Goal: Task Accomplishment & Management: Manage account settings

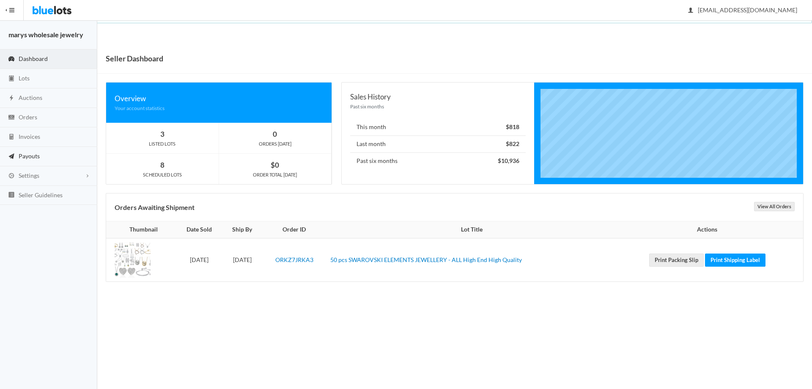
click at [26, 156] on span "Payouts" at bounding box center [29, 155] width 21 height 7
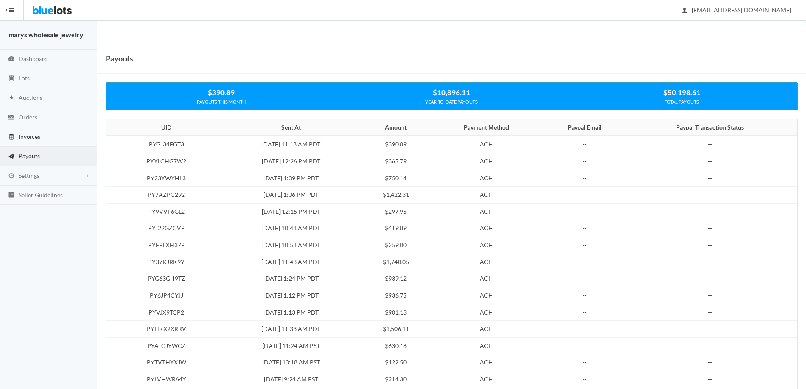
click at [30, 137] on span "Invoices" at bounding box center [30, 136] width 22 height 7
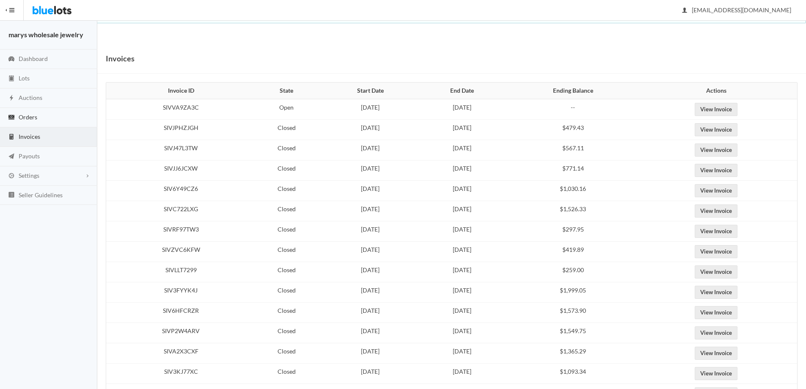
click at [32, 116] on span "Orders" at bounding box center [28, 116] width 19 height 7
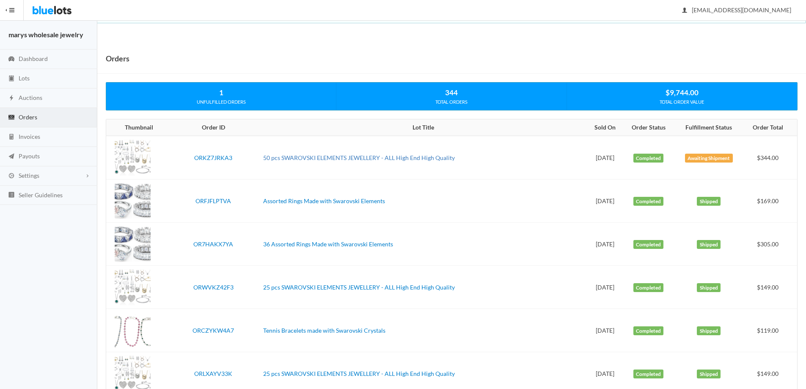
click at [418, 160] on link "50 pcs SWAROVSKI ELEMENTS JEWELLERY - ALL High End High Quality" at bounding box center [359, 157] width 192 height 7
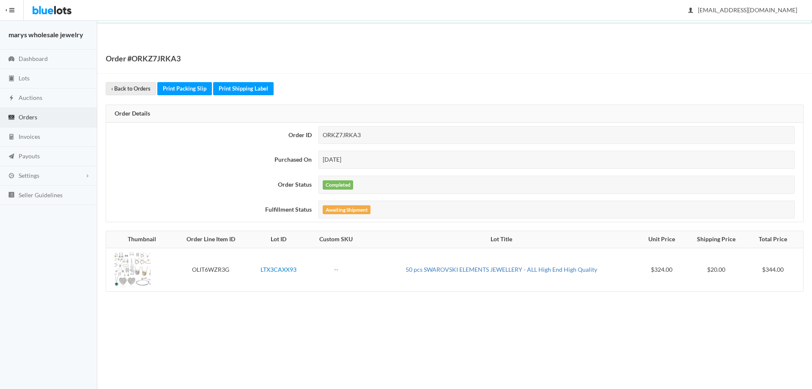
click at [477, 269] on link "50 pcs SWAROVSKI ELEMENTS JEWELLERY - ALL High End High Quality" at bounding box center [502, 269] width 192 height 7
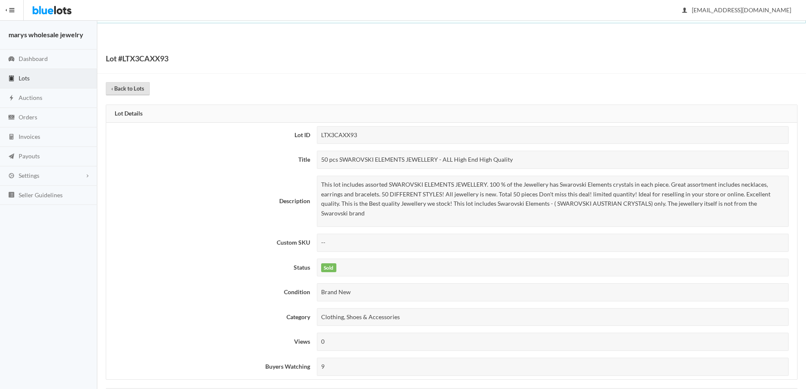
click at [138, 89] on link "‹ Back to Lots" at bounding box center [128, 88] width 44 height 13
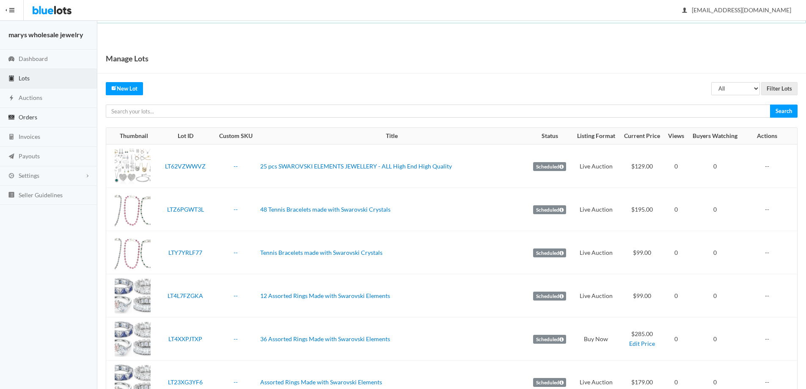
click at [28, 116] on span "Orders" at bounding box center [28, 116] width 19 height 7
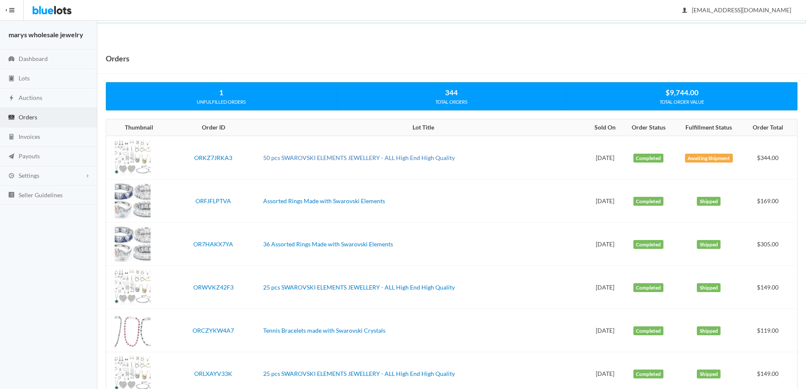
click at [414, 159] on link "50 pcs SWAROVSKI ELEMENTS JEWELLERY - ALL High End High Quality" at bounding box center [359, 157] width 192 height 7
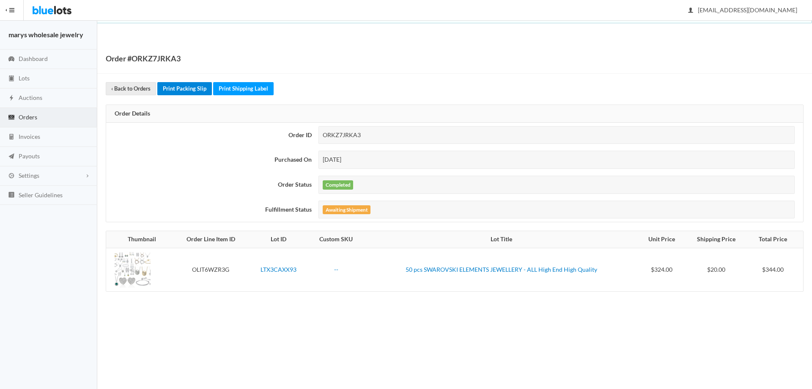
click at [178, 90] on link "Print Packing Slip" at bounding box center [184, 88] width 55 height 13
click at [249, 86] on link "Print Shipping Label" at bounding box center [243, 88] width 60 height 13
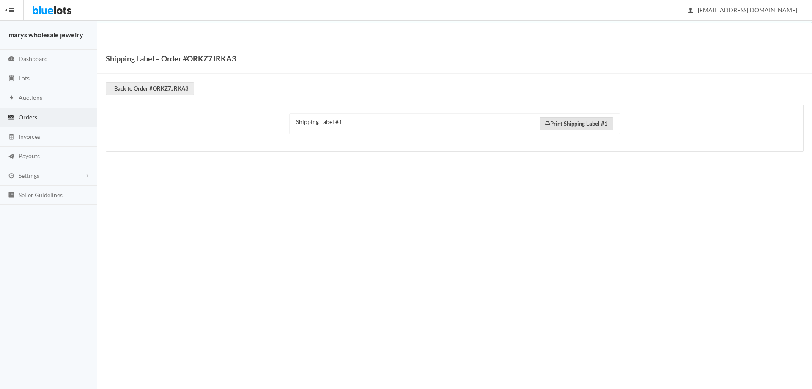
click at [580, 123] on link "Print Shipping Label #1" at bounding box center [577, 123] width 74 height 13
